Goal: Transaction & Acquisition: Book appointment/travel/reservation

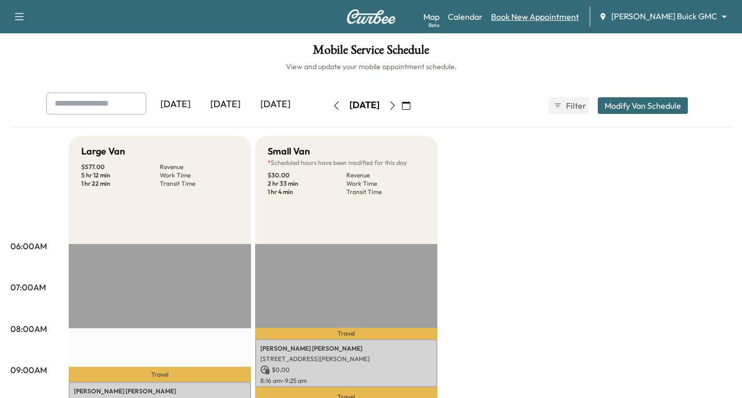
click at [552, 19] on link "Book New Appointment" at bounding box center [535, 16] width 88 height 12
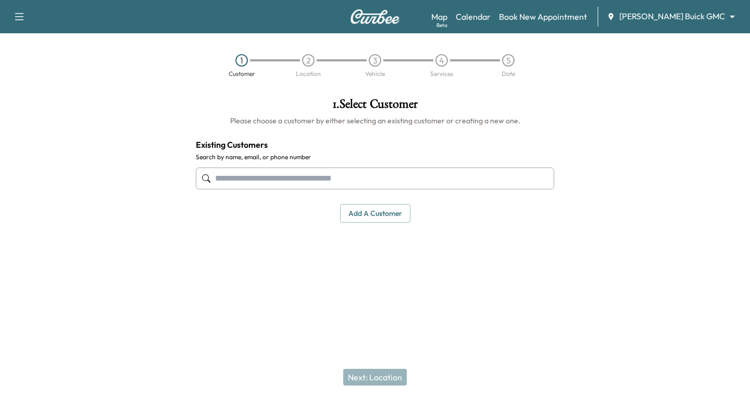
click at [221, 178] on input "text" at bounding box center [375, 179] width 358 height 22
click at [240, 180] on input "text" at bounding box center [375, 179] width 358 height 22
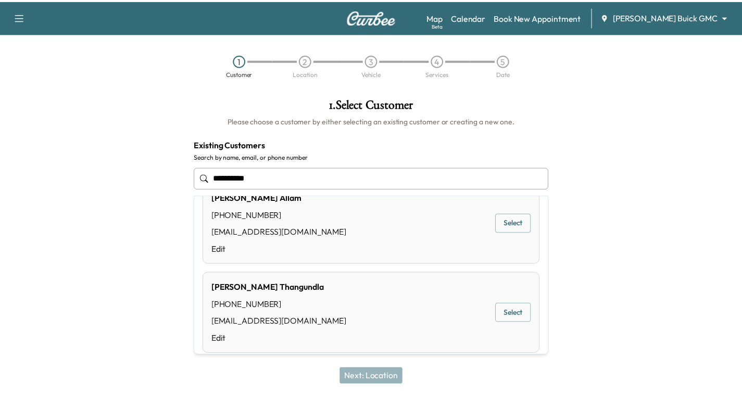
scroll to position [37, 0]
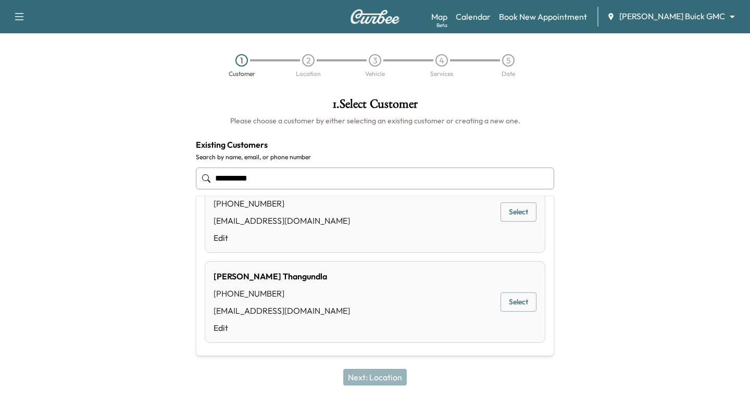
click at [509, 301] on button "Select" at bounding box center [518, 302] width 36 height 19
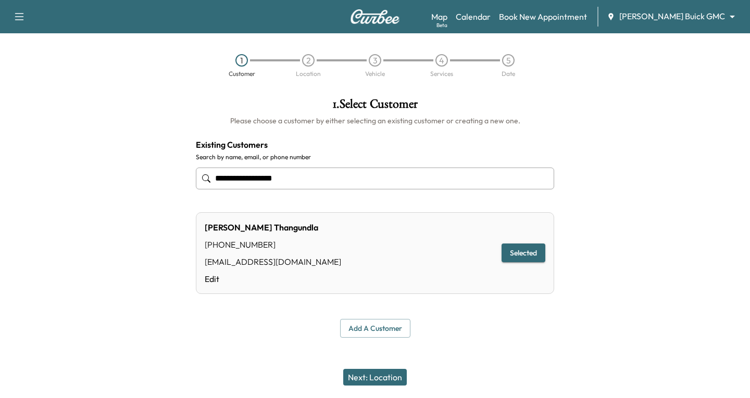
type input "**********"
click at [384, 378] on button "Next: Location" at bounding box center [375, 377] width 64 height 17
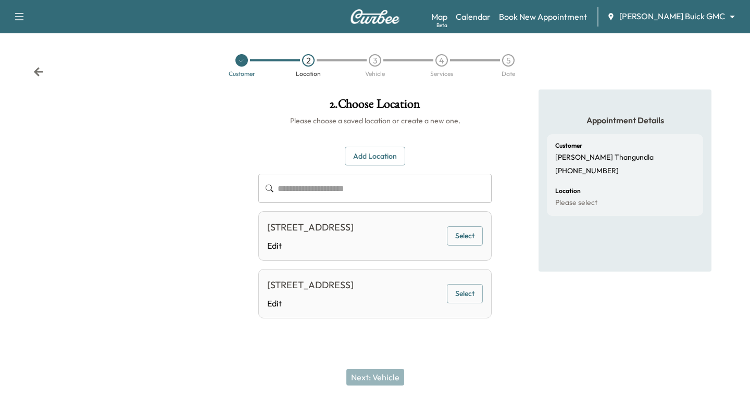
click at [470, 246] on button "Select" at bounding box center [465, 235] width 36 height 19
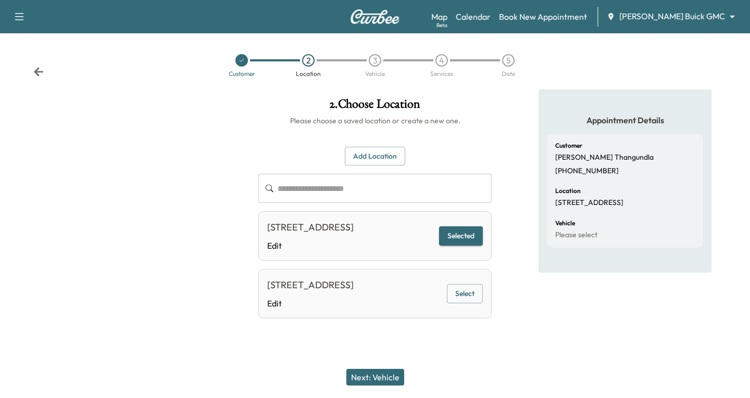
click at [362, 382] on button "Next: Vehicle" at bounding box center [375, 377] width 58 height 17
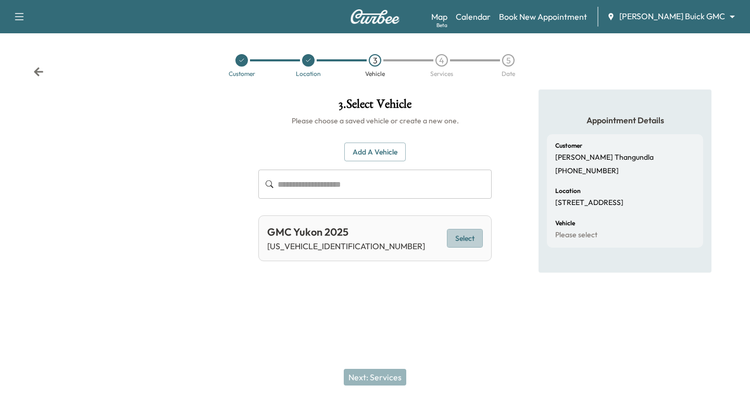
click at [456, 240] on button "Select" at bounding box center [465, 238] width 36 height 19
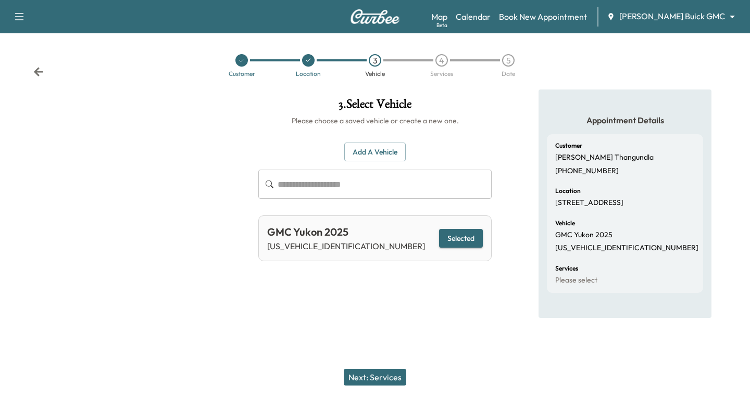
click at [356, 373] on button "Next: Services" at bounding box center [375, 377] width 62 height 17
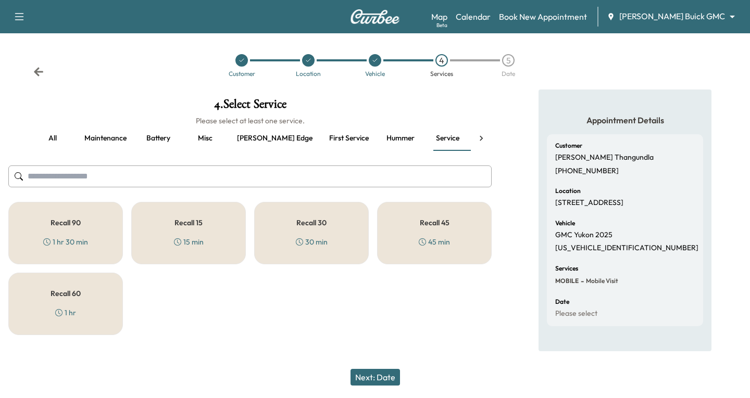
click at [53, 140] on button "all" at bounding box center [52, 138] width 47 height 25
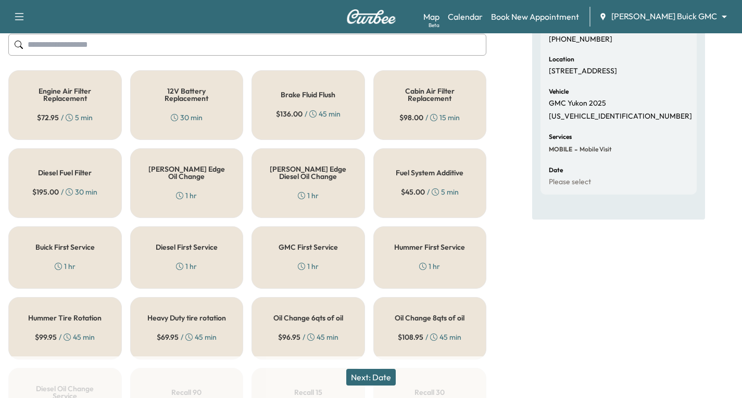
scroll to position [156, 0]
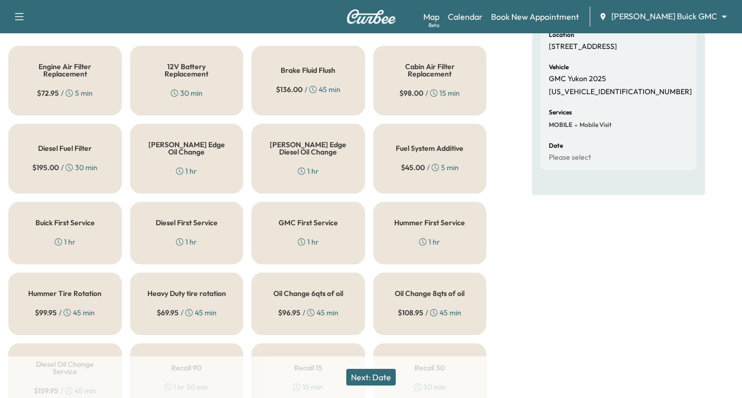
click at [330, 229] on div "GMC First Service 1 hr" at bounding box center [307, 233] width 113 height 62
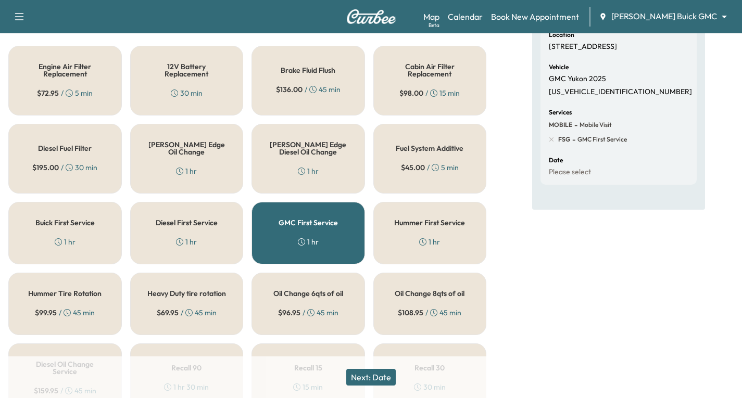
click at [364, 376] on button "Next: Date" at bounding box center [370, 377] width 49 height 17
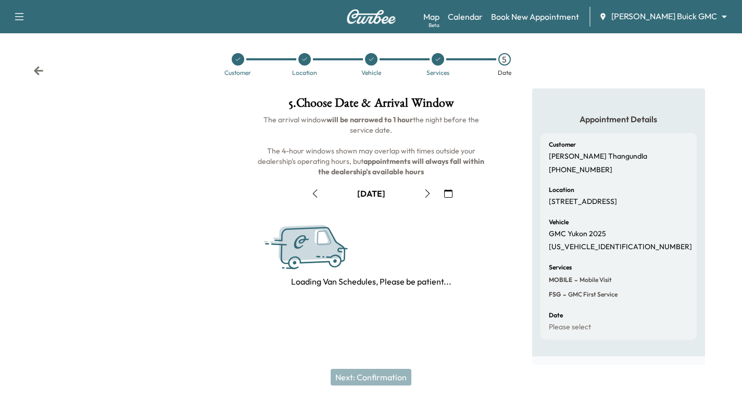
scroll to position [123, 0]
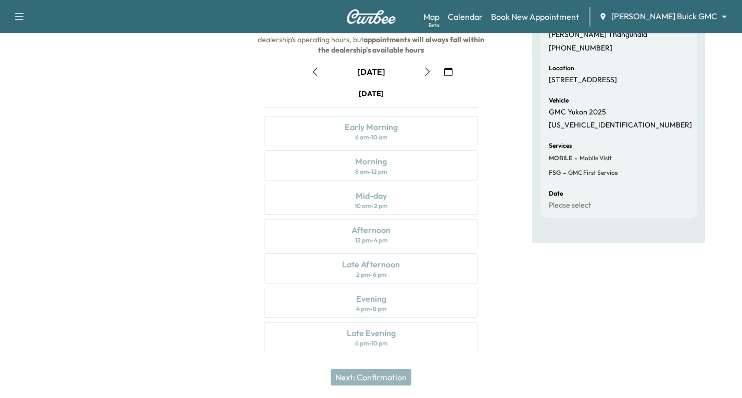
click at [444, 69] on icon "button" at bounding box center [448, 72] width 8 height 8
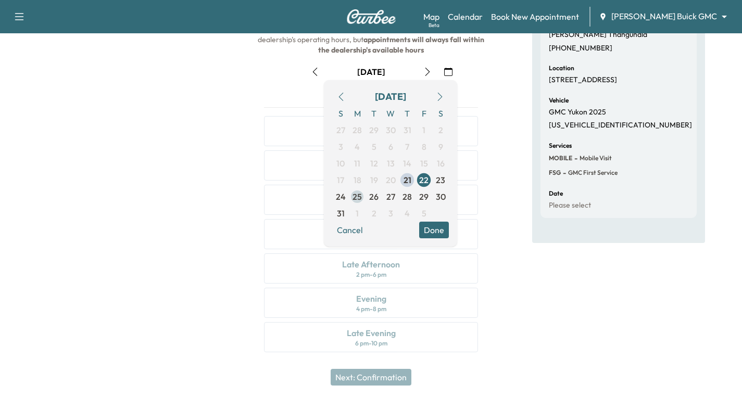
click at [355, 198] on span "25" at bounding box center [356, 197] width 9 height 12
click at [428, 229] on button "Done" at bounding box center [434, 230] width 30 height 17
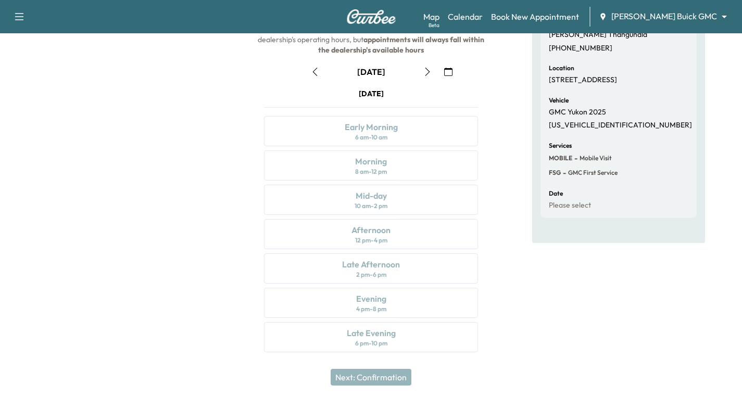
click at [425, 74] on icon "button" at bounding box center [427, 72] width 8 height 8
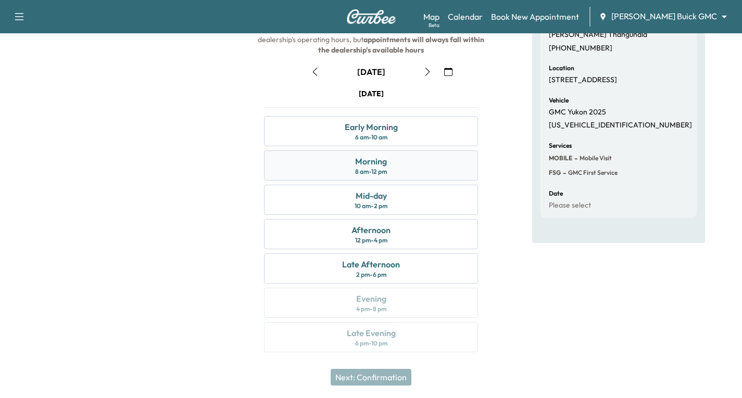
click at [422, 167] on div "Morning 8 am - 12 pm" at bounding box center [371, 165] width 214 height 30
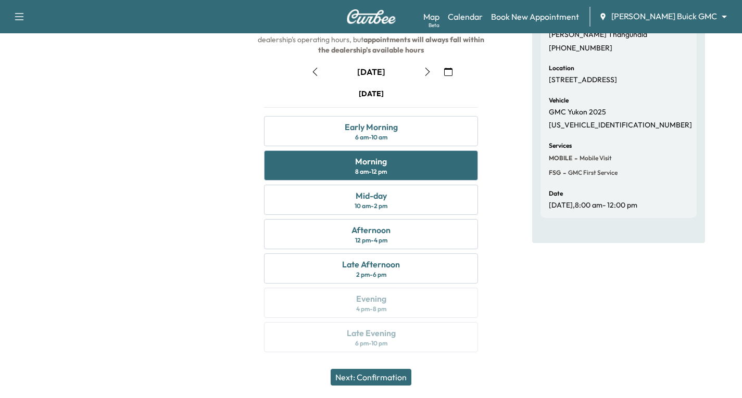
click at [366, 374] on button "Next: Confirmation" at bounding box center [371, 377] width 81 height 17
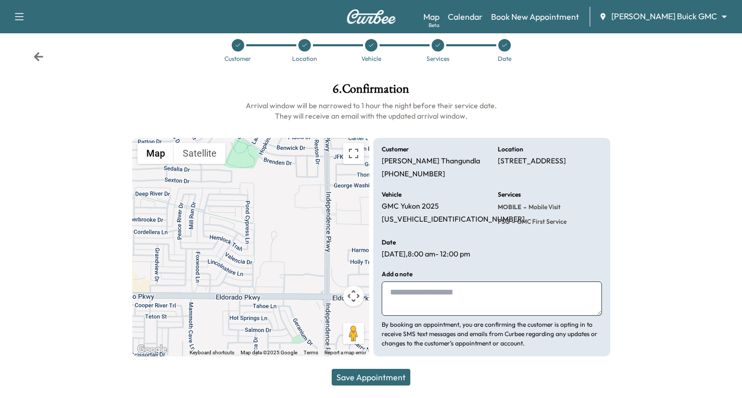
click at [386, 377] on button "Save Appointment" at bounding box center [371, 377] width 79 height 17
